Goal: Find specific page/section: Find specific page/section

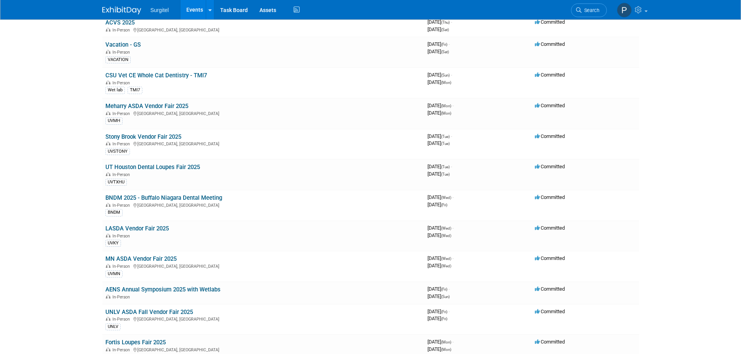
scroll to position [1370, 0]
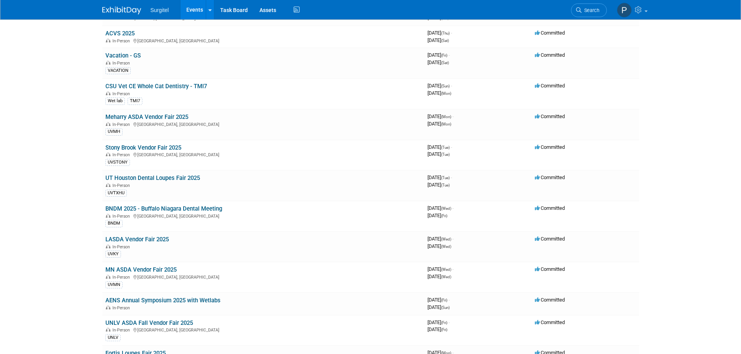
click at [588, 14] on link "Search" at bounding box center [589, 11] width 36 height 14
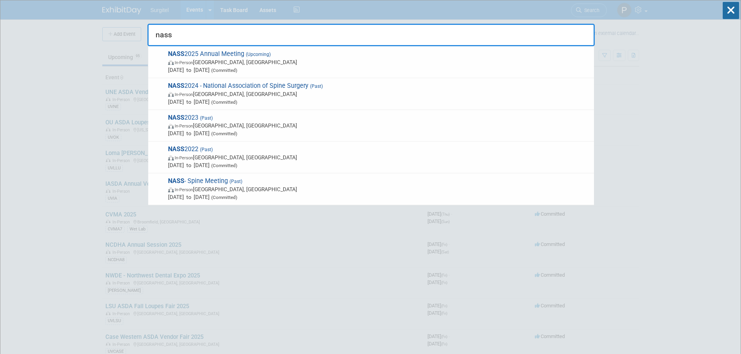
type input "nass"
click at [203, 95] on span "In-Person [GEOGRAPHIC_DATA], [GEOGRAPHIC_DATA]" at bounding box center [379, 94] width 422 height 8
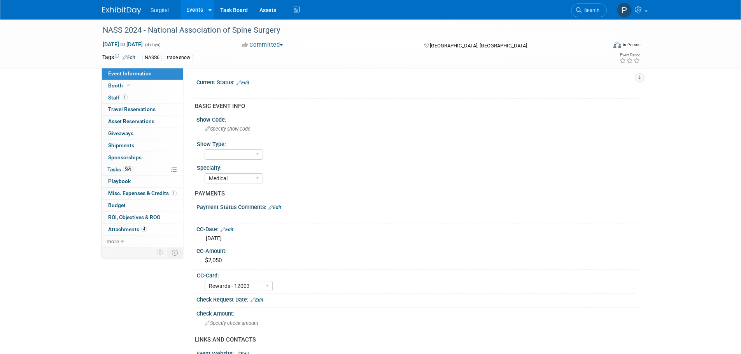
select select "Medical"
select select "Rewards - 12003"
select select "Yes"
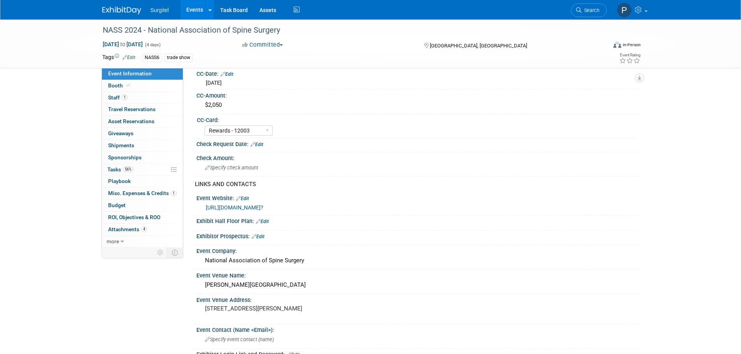
scroll to position [194, 0]
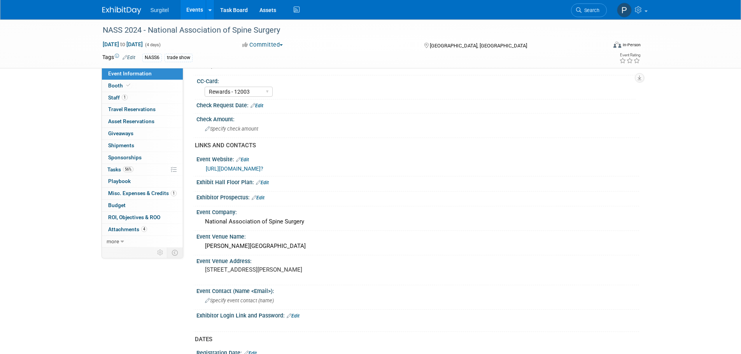
click at [110, 96] on span "Staff 1" at bounding box center [117, 98] width 19 height 6
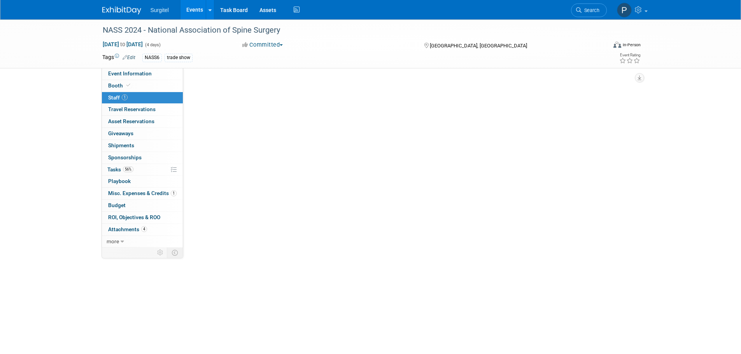
scroll to position [0, 0]
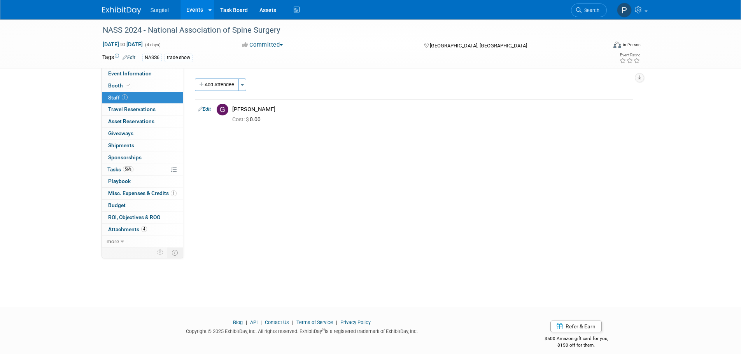
click at [113, 85] on span "Booth" at bounding box center [120, 85] width 24 height 6
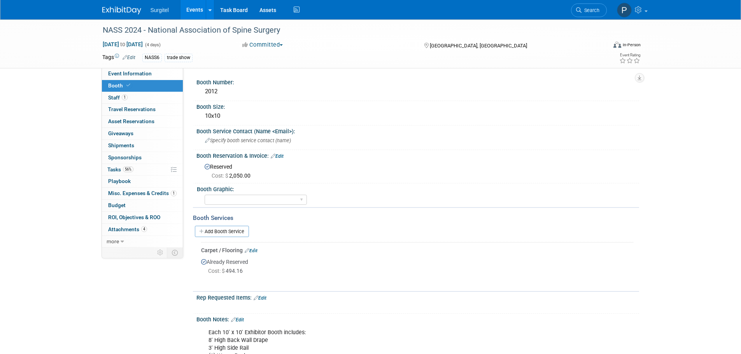
click at [577, 11] on icon at bounding box center [578, 9] width 5 height 5
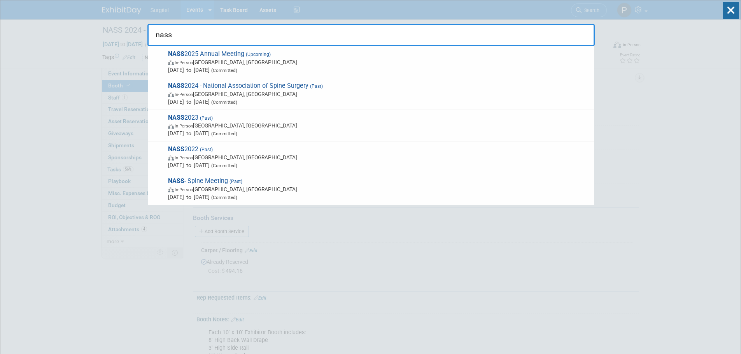
type input "nass"
click at [218, 53] on span "NASS 2025 Annual Meeting (Upcoming) In-Person Denver, CO Nov 14, 2025 to Nov 16…" at bounding box center [378, 62] width 424 height 24
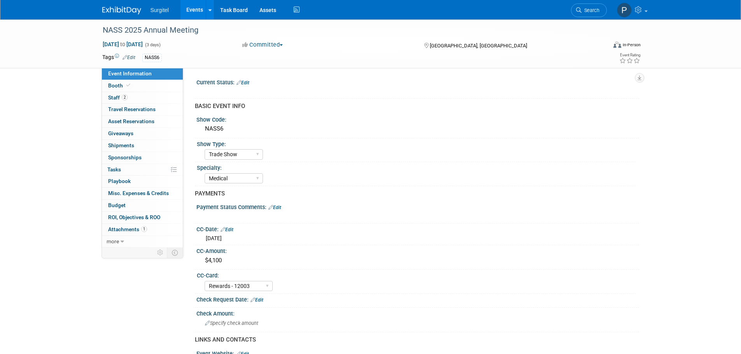
select select "Trade Show"
select select "Medical"
select select "Rewards - 12003"
